Goal: Information Seeking & Learning: Learn about a topic

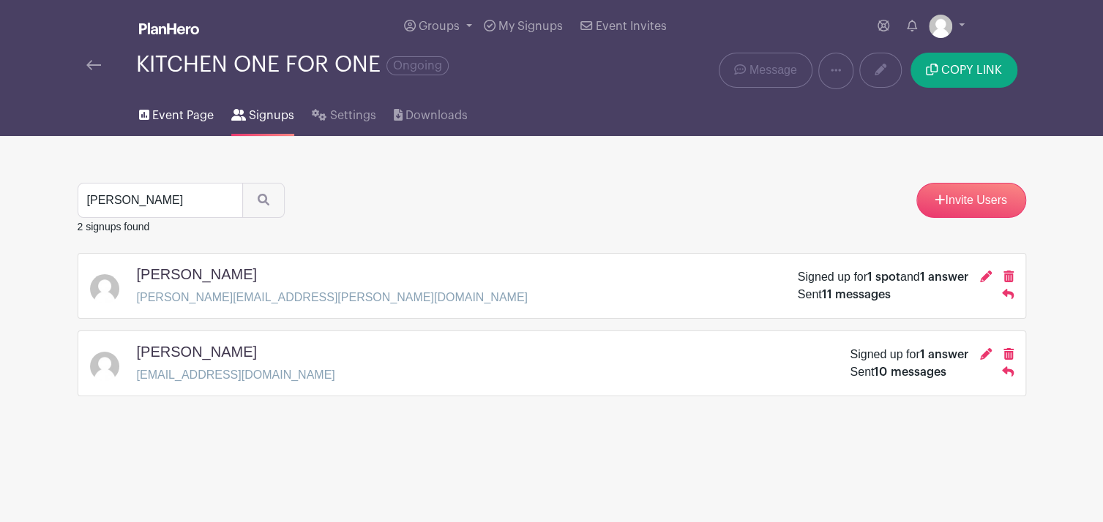
click at [183, 117] on span "Event Page" at bounding box center [182, 116] width 61 height 18
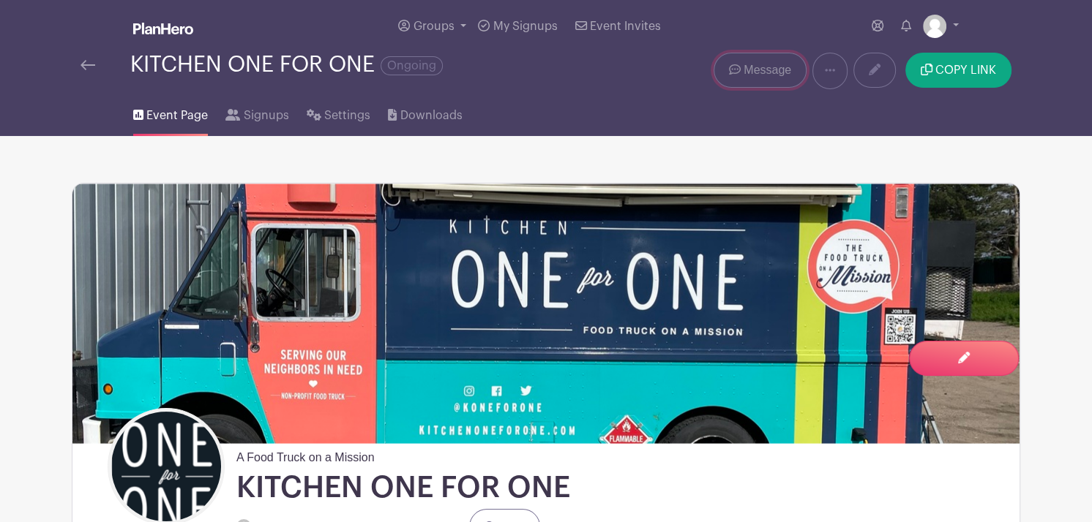
click at [739, 68] on icon at bounding box center [735, 70] width 12 height 12
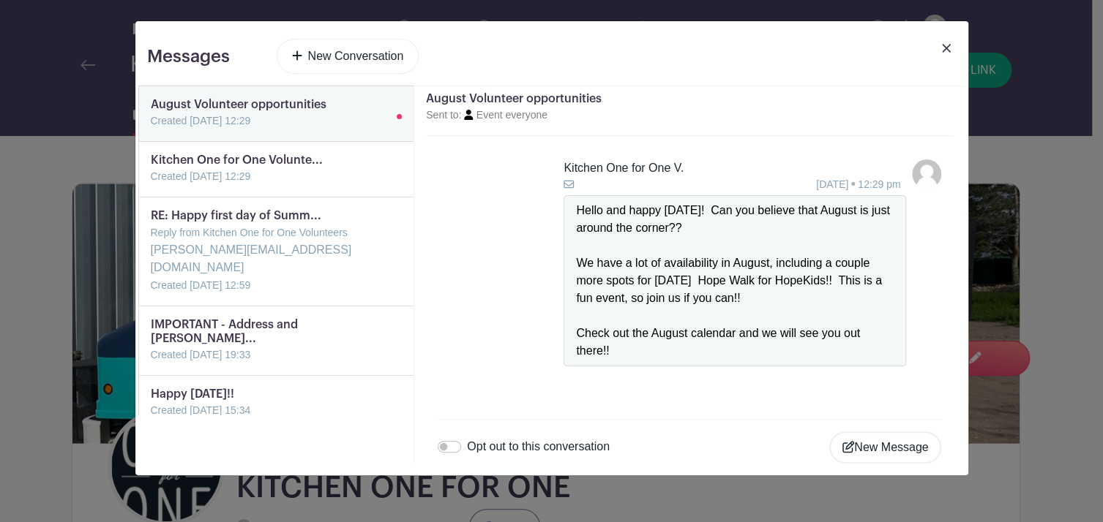
click at [151, 130] on link at bounding box center [151, 130] width 0 height 0
click at [151, 185] on link at bounding box center [151, 185] width 0 height 0
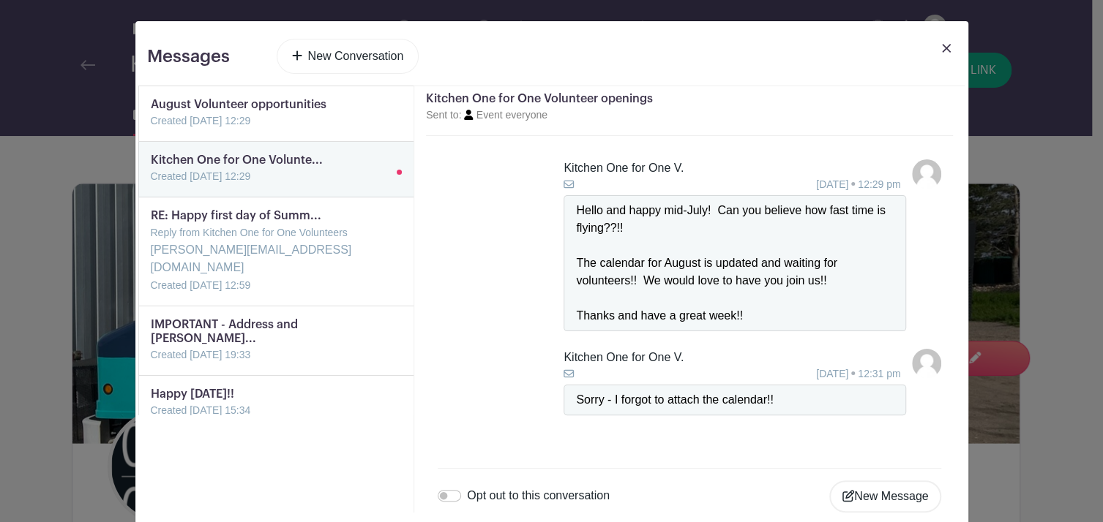
click at [942, 45] on img at bounding box center [946, 48] width 9 height 9
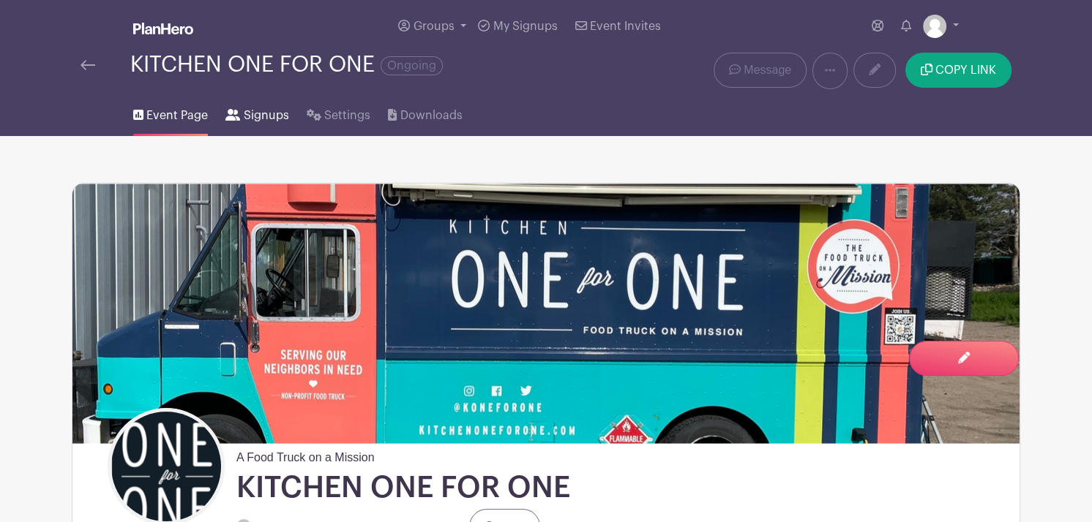
click at [256, 116] on span "Signups" at bounding box center [266, 116] width 45 height 18
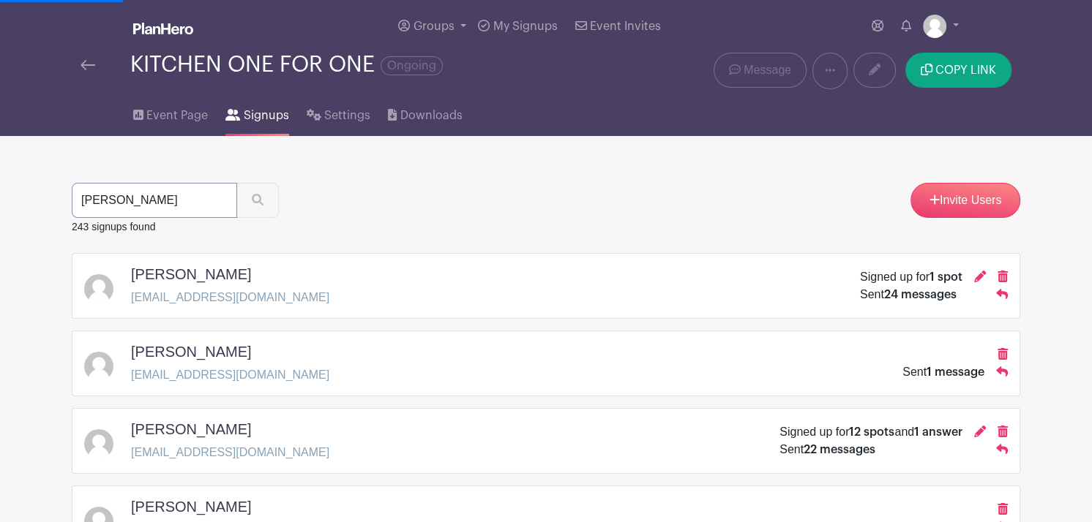
click at [154, 193] on input "[PERSON_NAME]" at bounding box center [154, 200] width 165 height 35
click at [127, 200] on input "search" at bounding box center [154, 200] width 165 height 35
type input "[PERSON_NAME]"
click at [236, 183] on button "submit" at bounding box center [257, 200] width 42 height 35
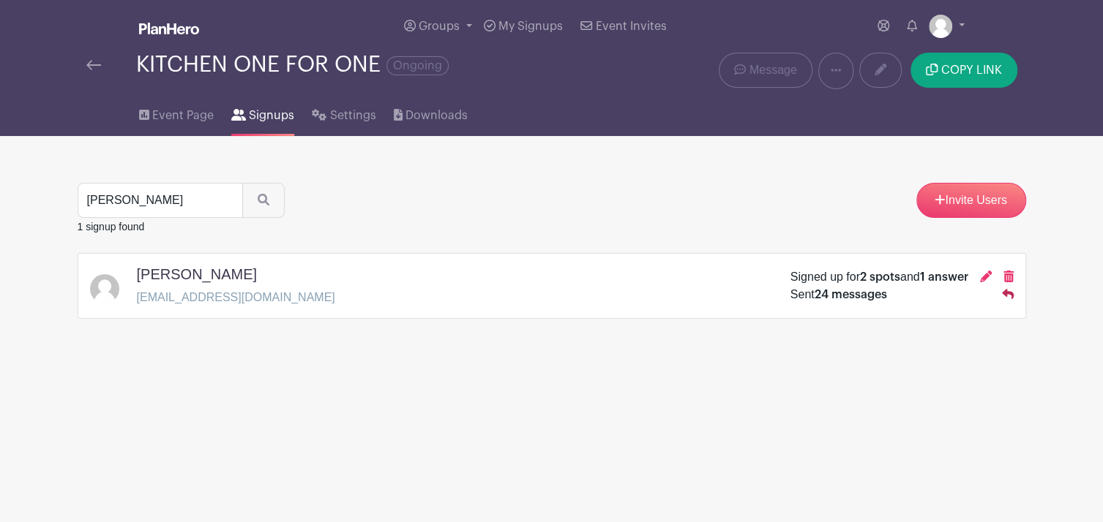
click at [1013, 296] on icon at bounding box center [1008, 294] width 12 height 10
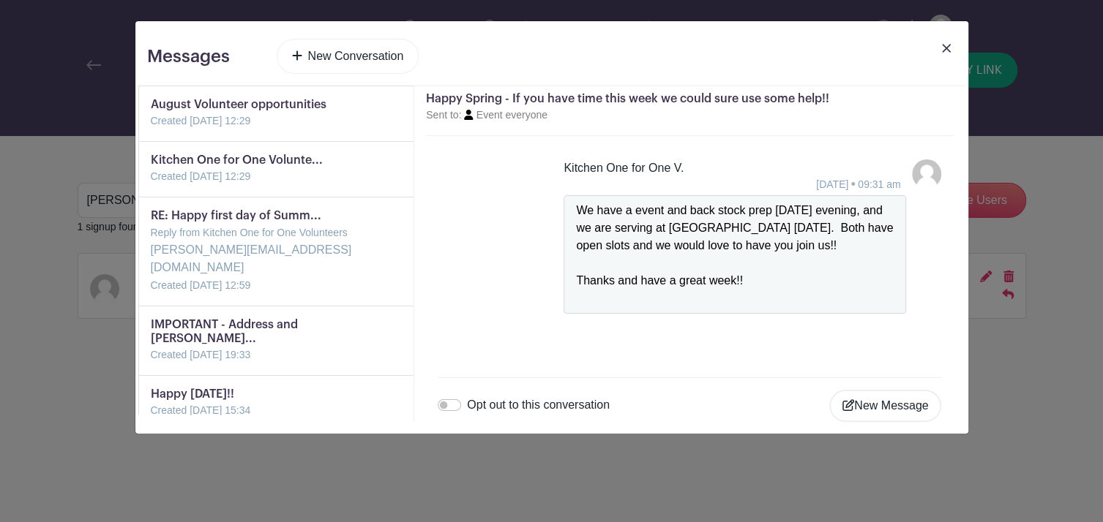
click at [947, 53] on link at bounding box center [946, 59] width 20 height 41
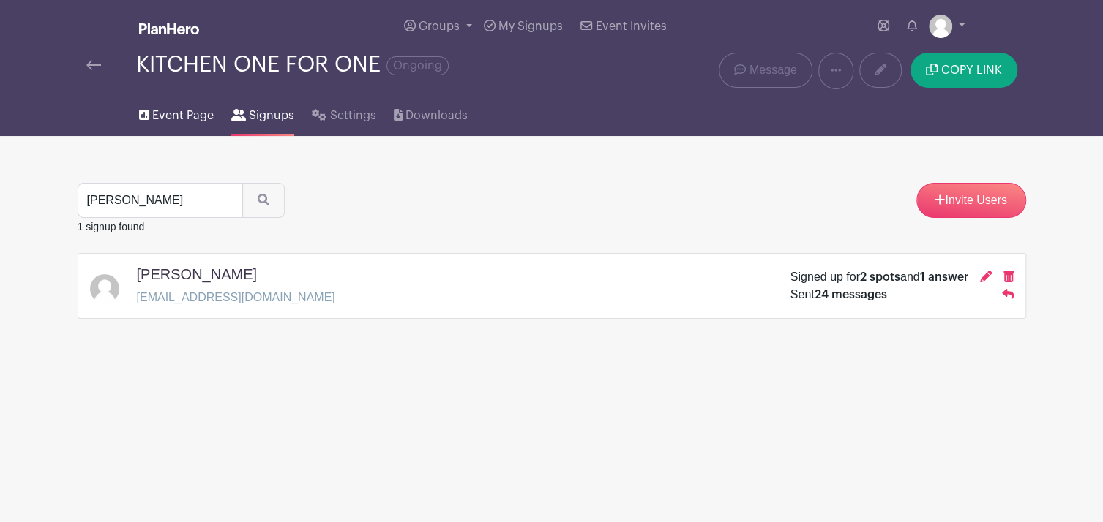
click at [179, 114] on span "Event Page" at bounding box center [182, 116] width 61 height 18
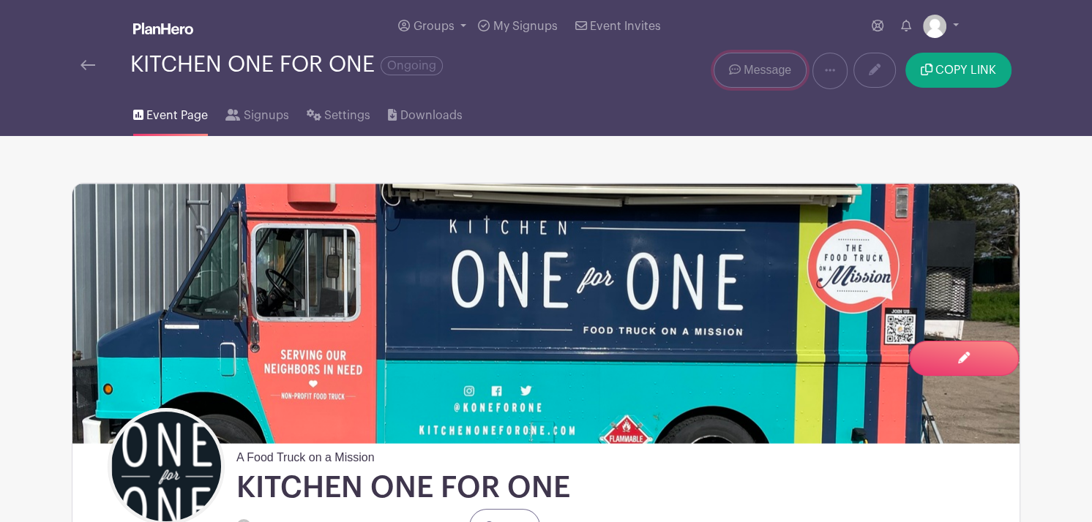
click at [762, 67] on span "Message" at bounding box center [767, 70] width 48 height 18
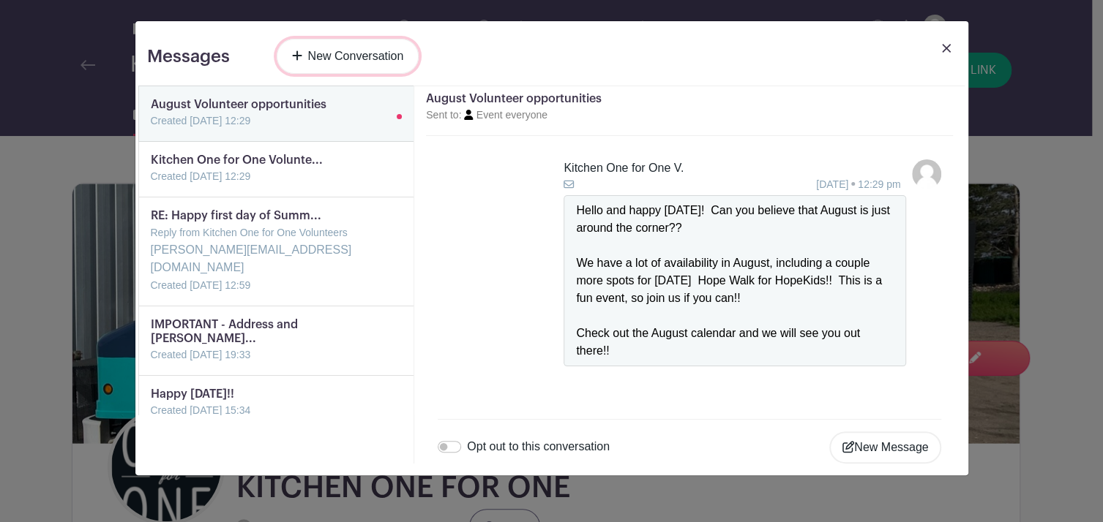
click at [356, 48] on link "New Conversation" at bounding box center [348, 56] width 143 height 35
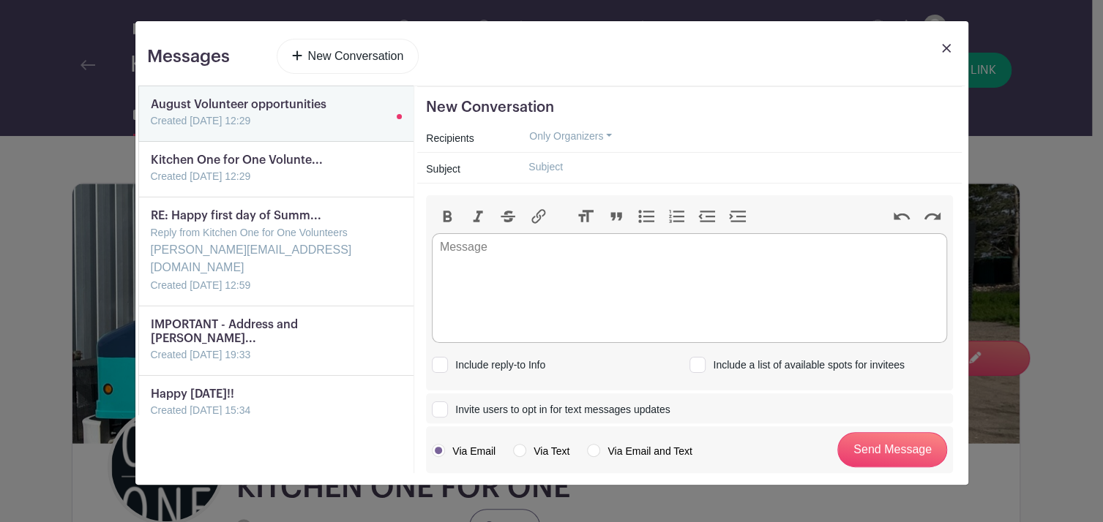
click at [945, 42] on link at bounding box center [946, 59] width 20 height 41
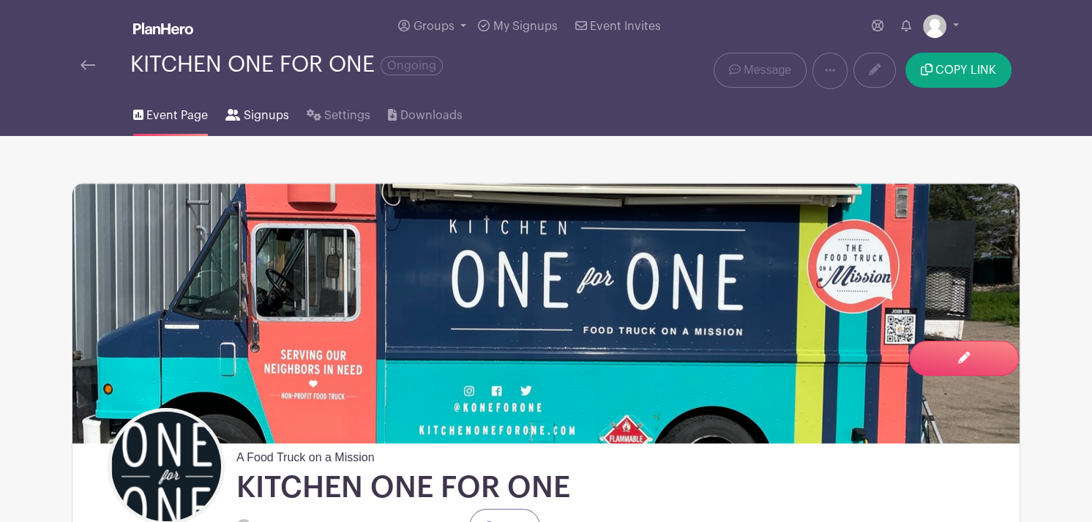
click at [261, 124] on span "Signups" at bounding box center [266, 116] width 45 height 18
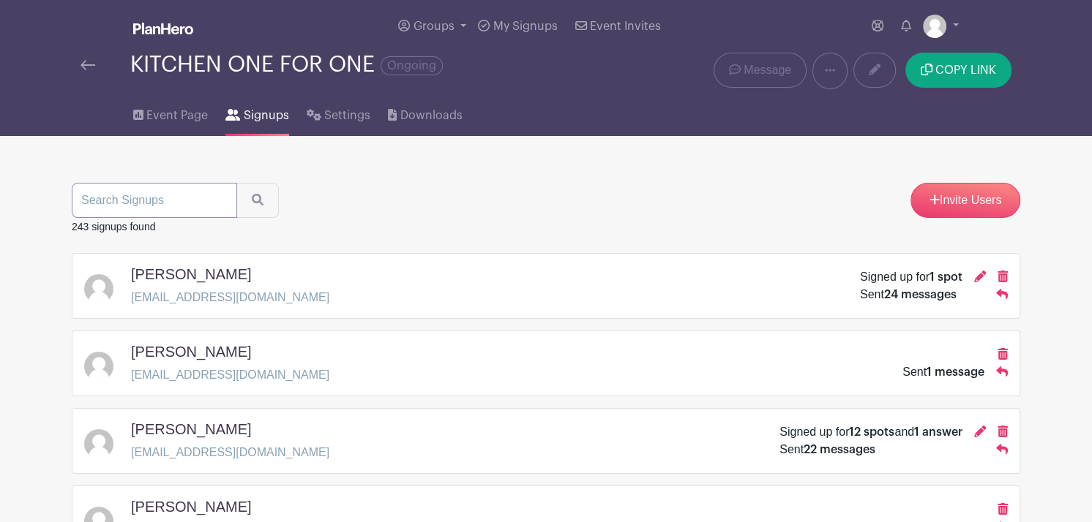
click at [148, 209] on input "search" at bounding box center [154, 200] width 165 height 35
type input "[PERSON_NAME]"
click at [236, 183] on button "submit" at bounding box center [257, 200] width 42 height 35
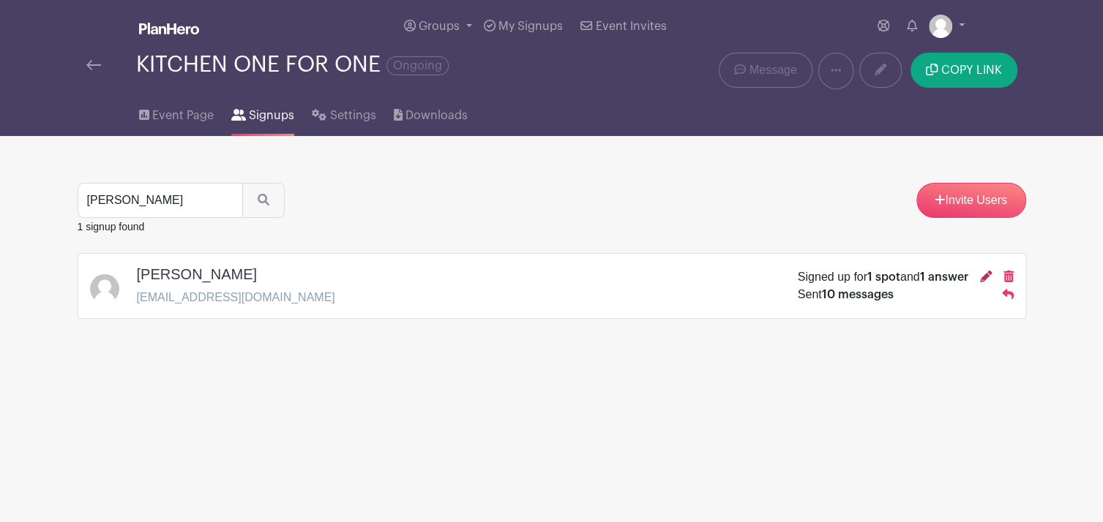
click at [985, 277] on icon at bounding box center [986, 277] width 12 height 12
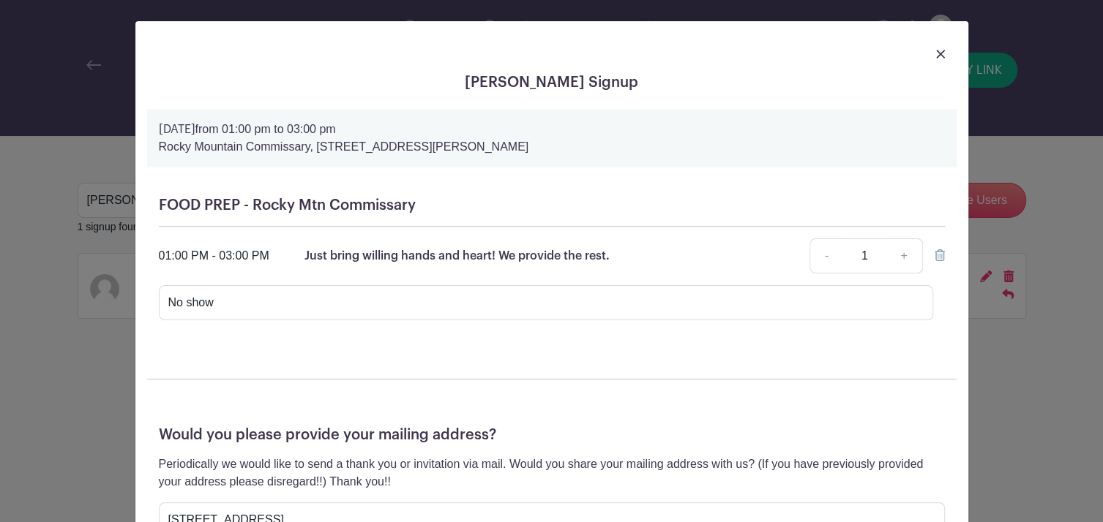
click at [937, 53] on img at bounding box center [940, 54] width 9 height 9
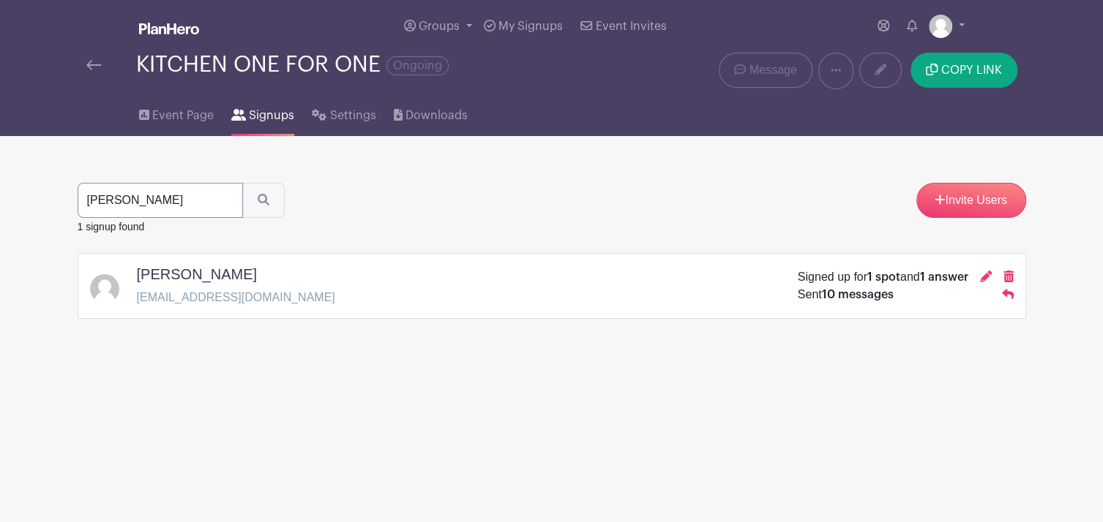
click at [222, 202] on input "[PERSON_NAME]" at bounding box center [160, 200] width 165 height 35
click at [178, 117] on span "Event Page" at bounding box center [182, 116] width 61 height 18
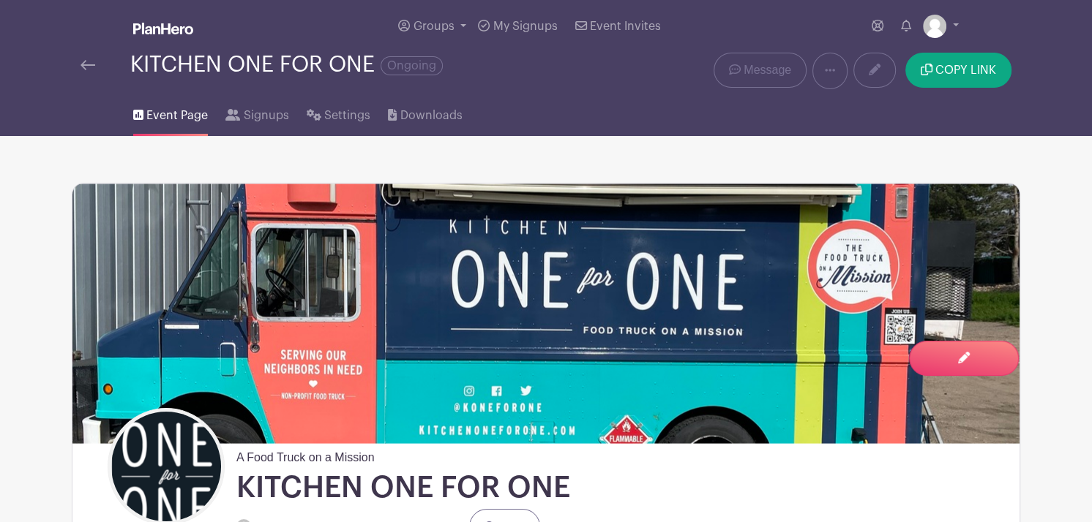
click at [171, 112] on span "Event Page" at bounding box center [176, 116] width 61 height 18
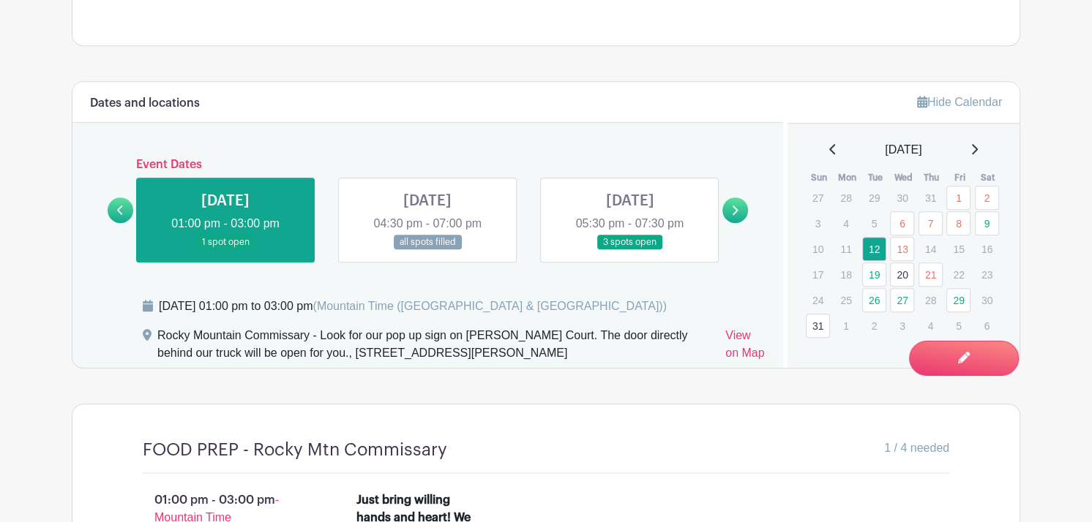
scroll to position [833, 0]
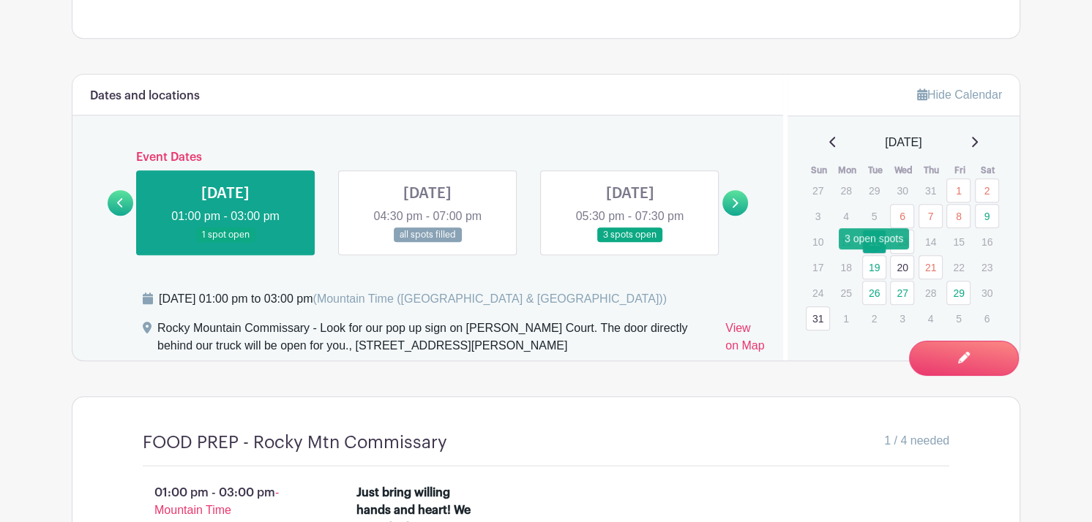
click at [874, 269] on link "19" at bounding box center [874, 267] width 24 height 24
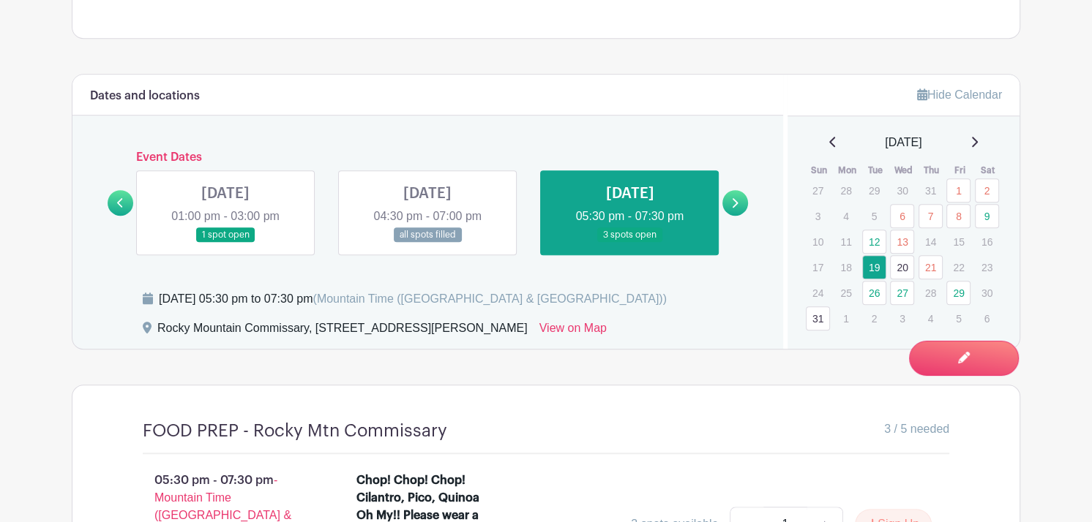
click at [901, 269] on link "20" at bounding box center [902, 267] width 24 height 24
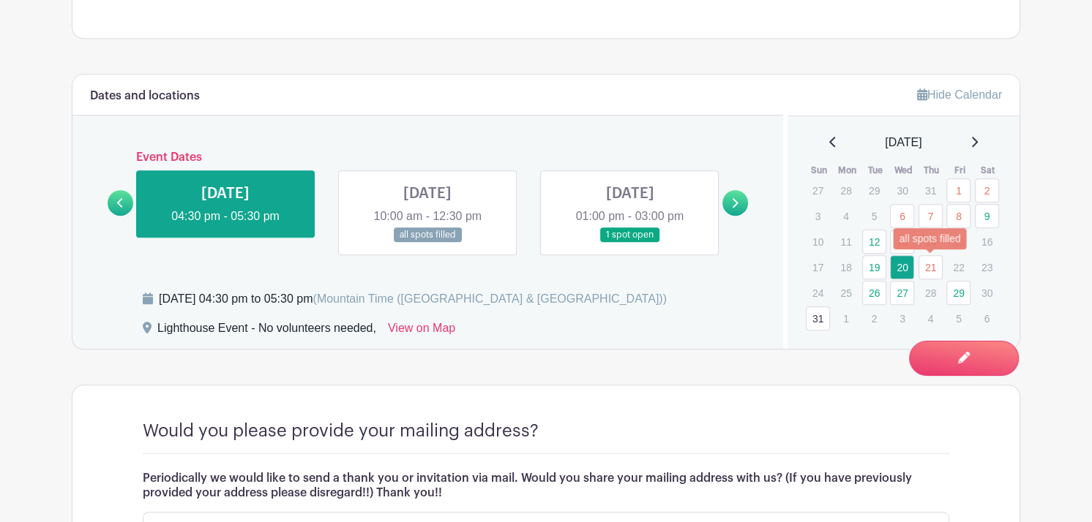
click at [931, 271] on link "21" at bounding box center [930, 267] width 24 height 24
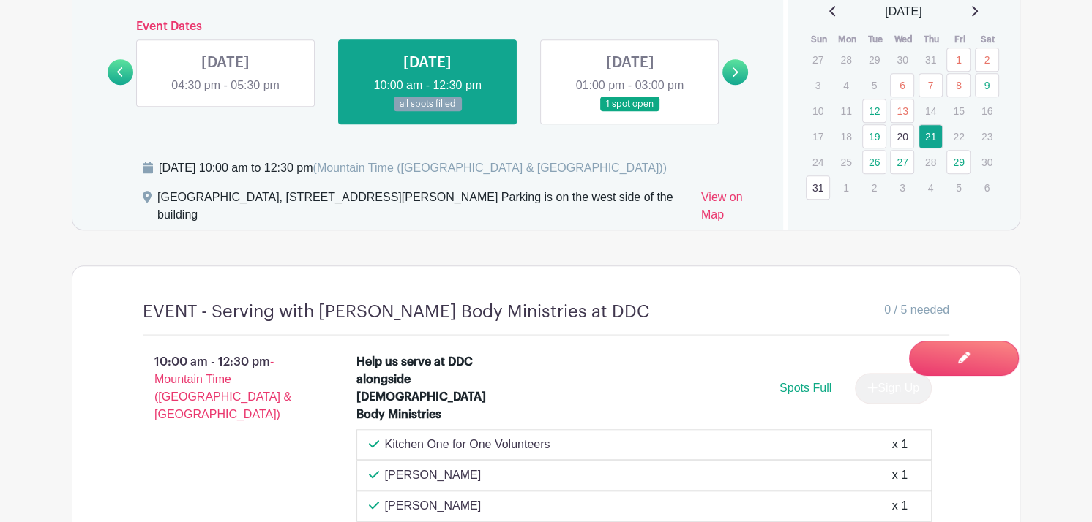
scroll to position [960, 0]
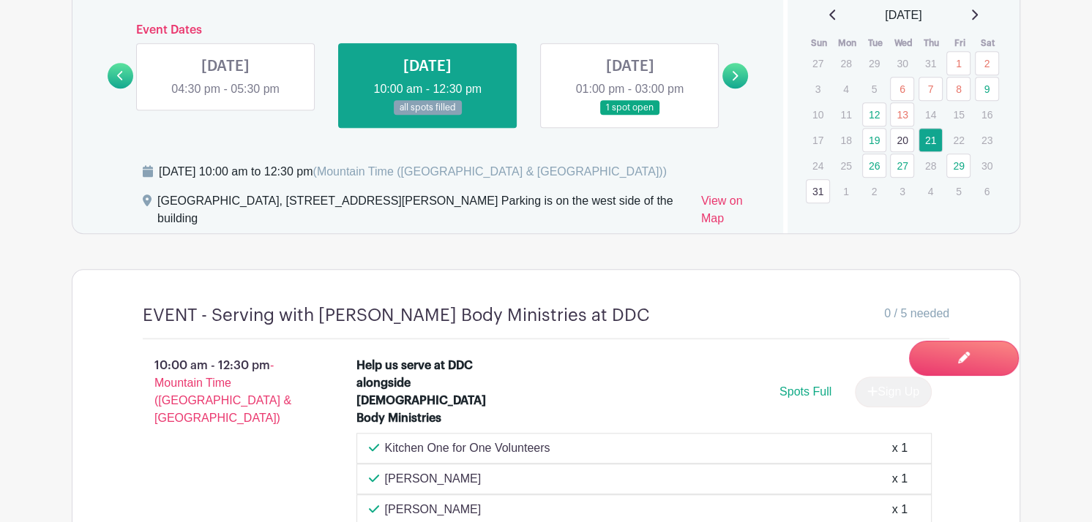
click at [140, 14] on div "Dates and locations Event Dates [DATE] 05:00 pm - 07:30 pm 5 spots open [DATE] …" at bounding box center [427, 90] width 711 height 286
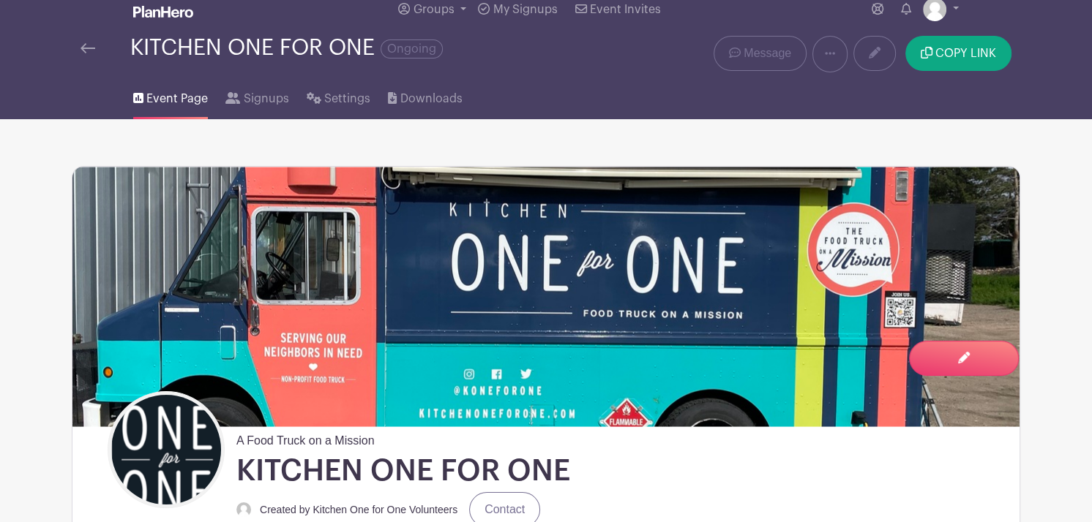
scroll to position [0, 0]
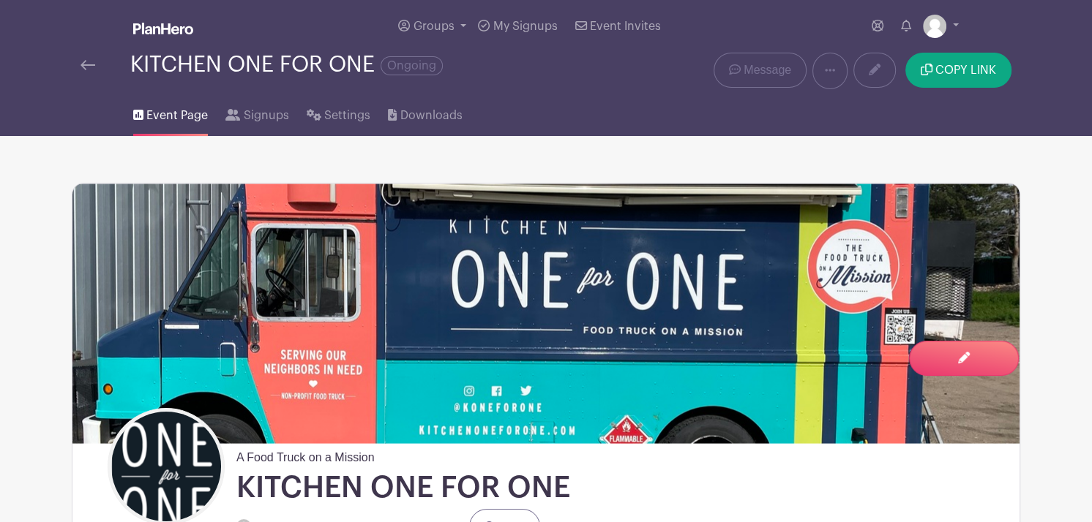
click at [182, 113] on span "Event Page" at bounding box center [176, 116] width 61 height 18
